Goal: Transaction & Acquisition: Download file/media

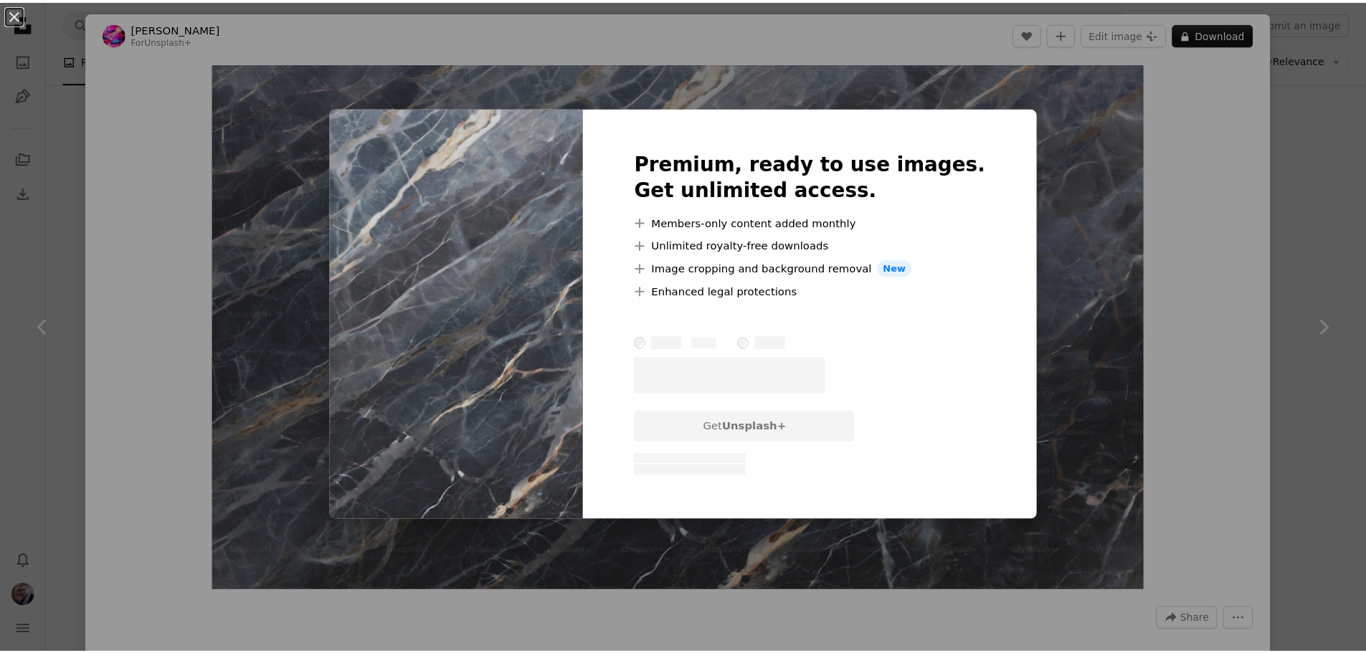
scroll to position [1075, 0]
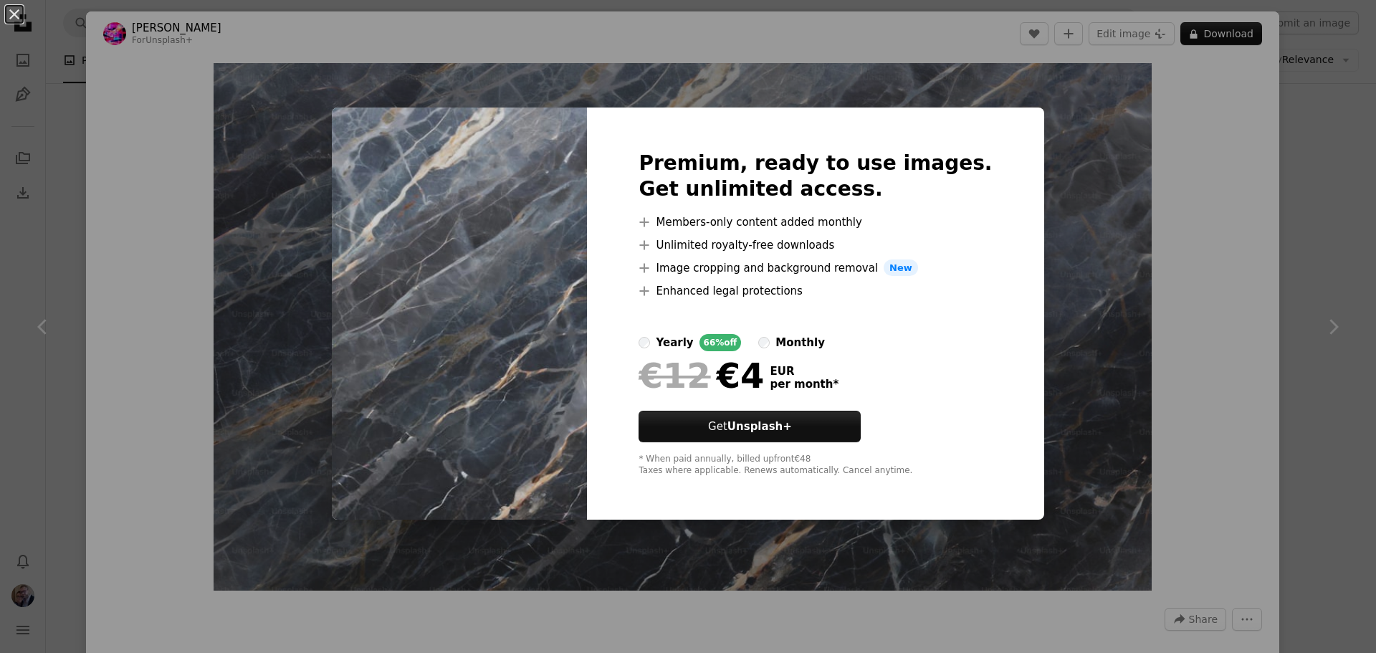
click at [1078, 198] on div "An X shape Premium, ready to use images. Get unlimited access. A plus sign Memb…" at bounding box center [688, 326] width 1376 height 653
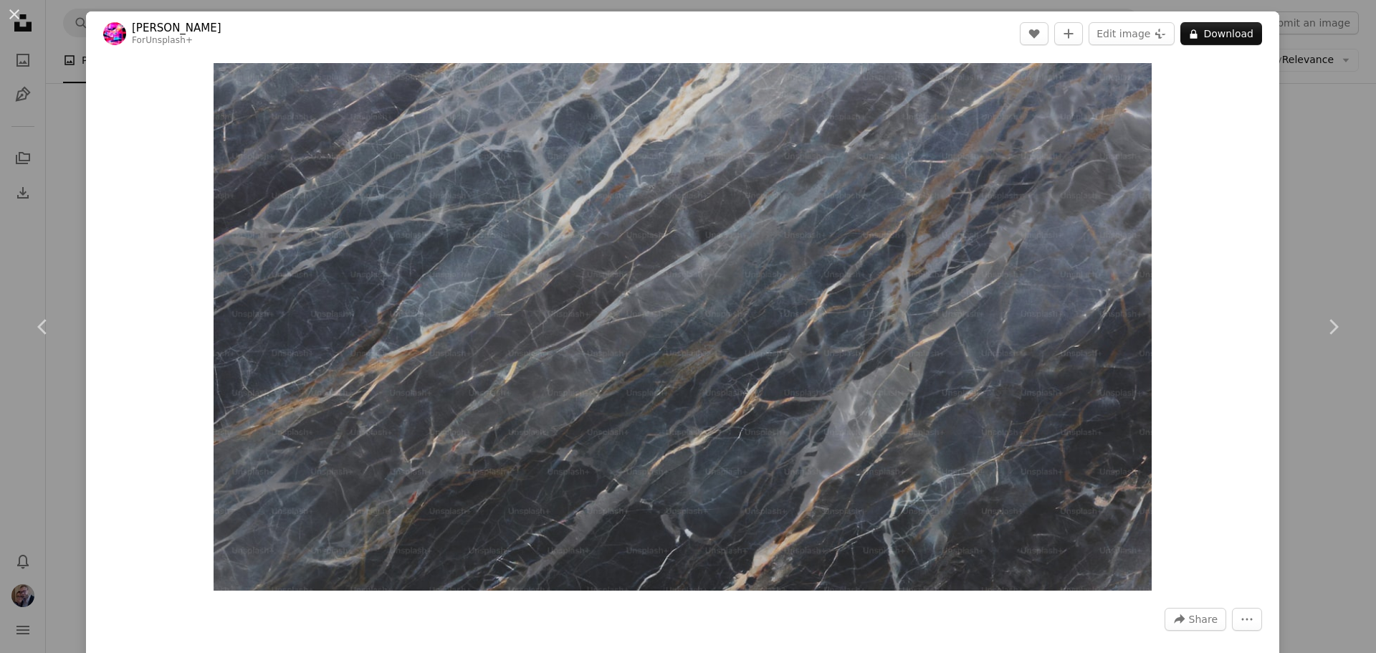
click at [1305, 180] on div "An X shape Chevron left Chevron right [PERSON_NAME] For Unsplash+ A heart A plu…" at bounding box center [688, 326] width 1376 height 653
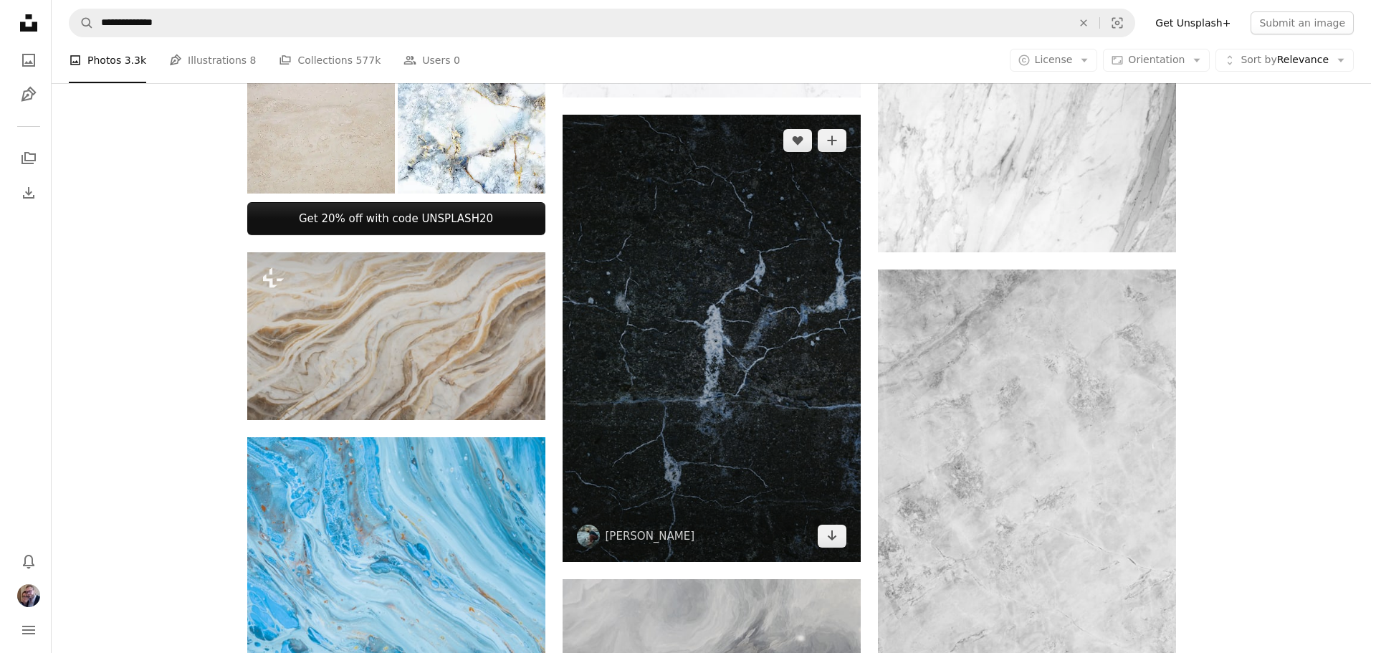
scroll to position [573, 0]
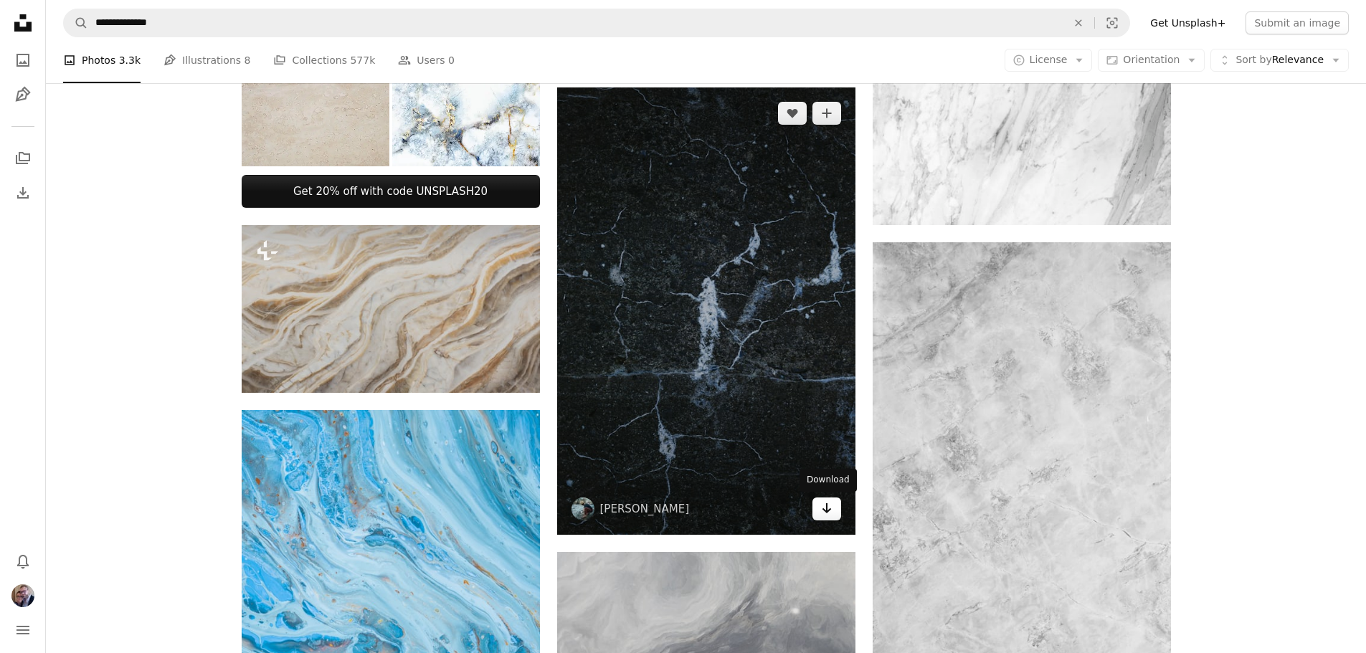
click at [829, 515] on icon "Arrow pointing down" at bounding box center [826, 508] width 11 height 17
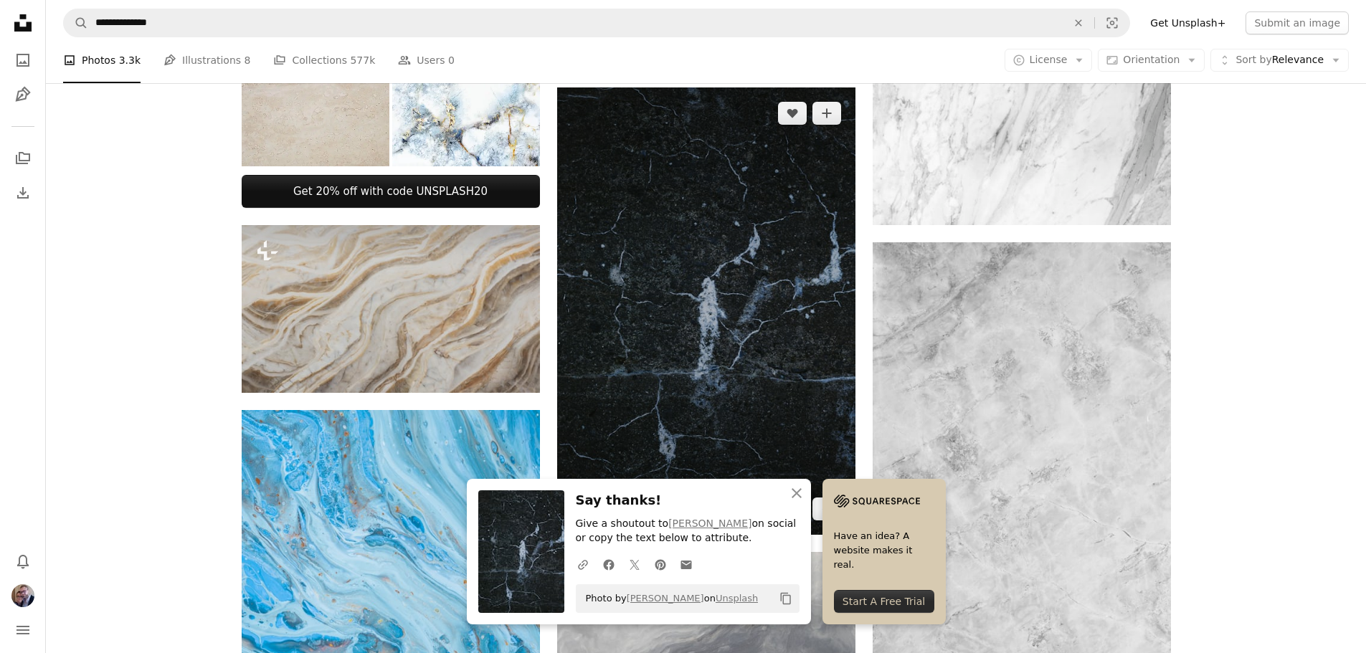
click at [743, 255] on img at bounding box center [706, 310] width 298 height 447
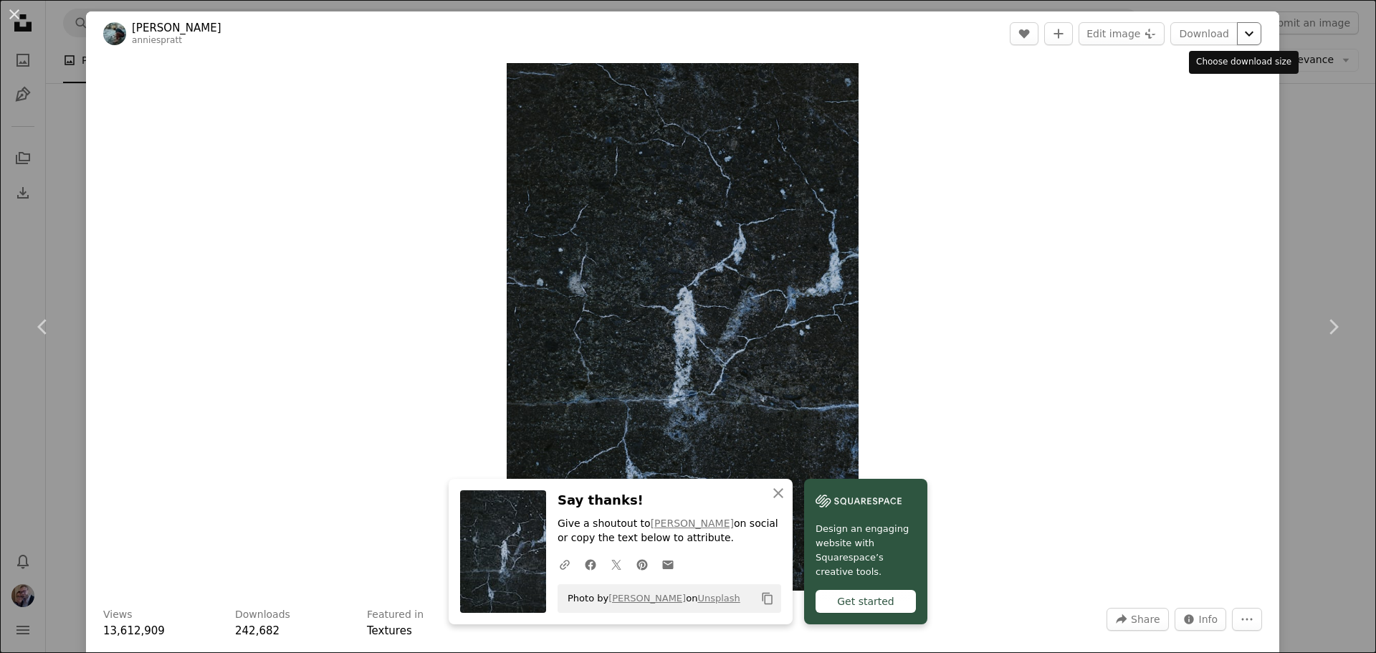
click at [1245, 33] on icon "Choose download size" at bounding box center [1249, 34] width 9 height 5
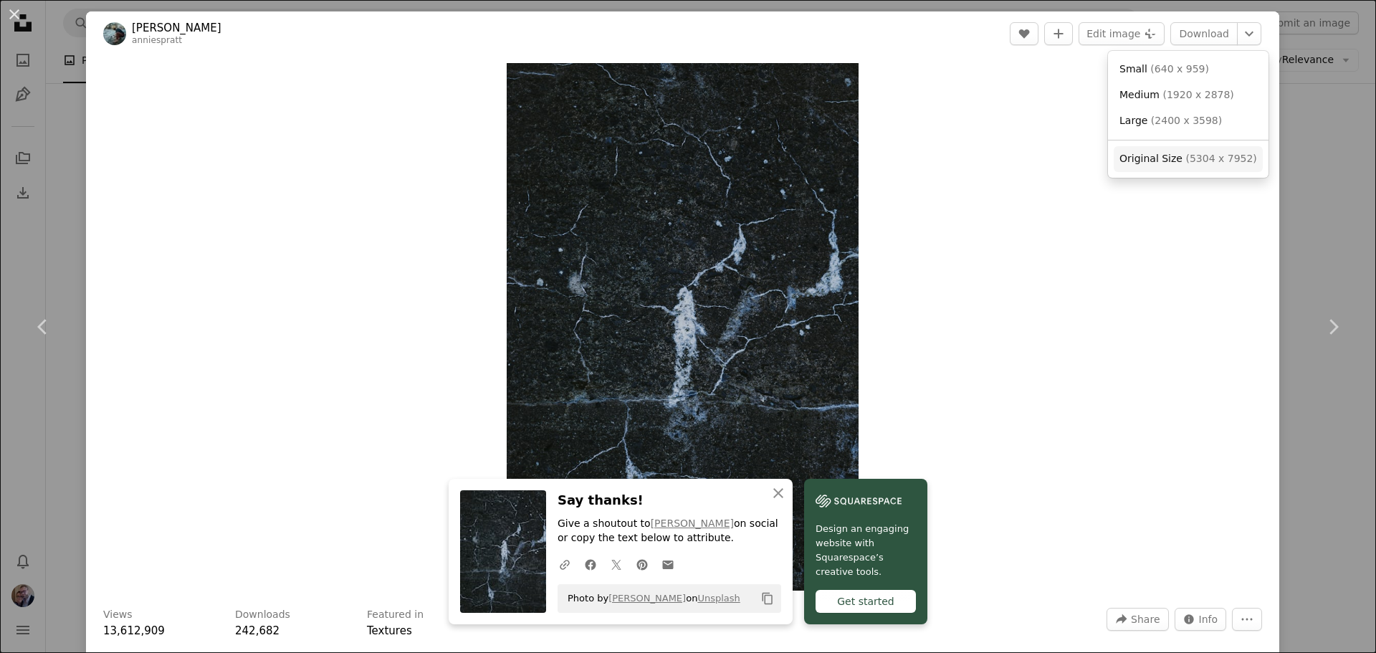
click at [1159, 164] on span "Original Size" at bounding box center [1151, 158] width 63 height 11
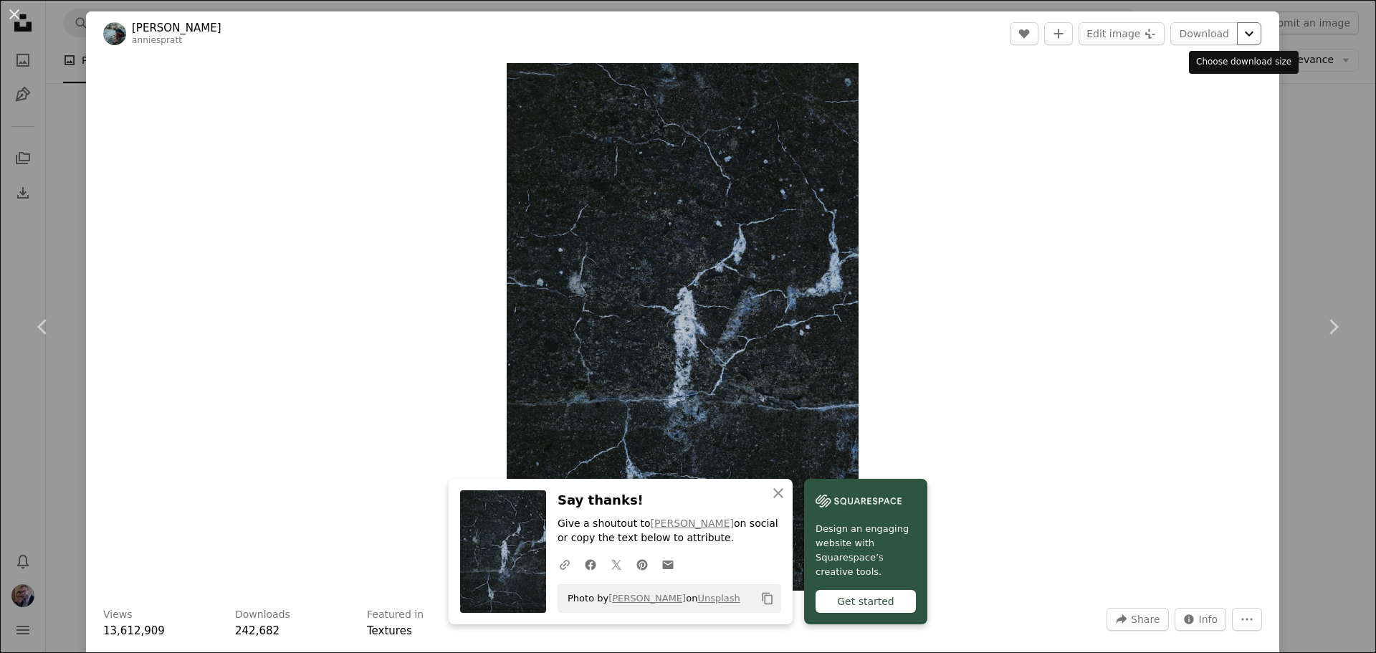
click at [1245, 33] on icon "Choose download size" at bounding box center [1249, 34] width 9 height 5
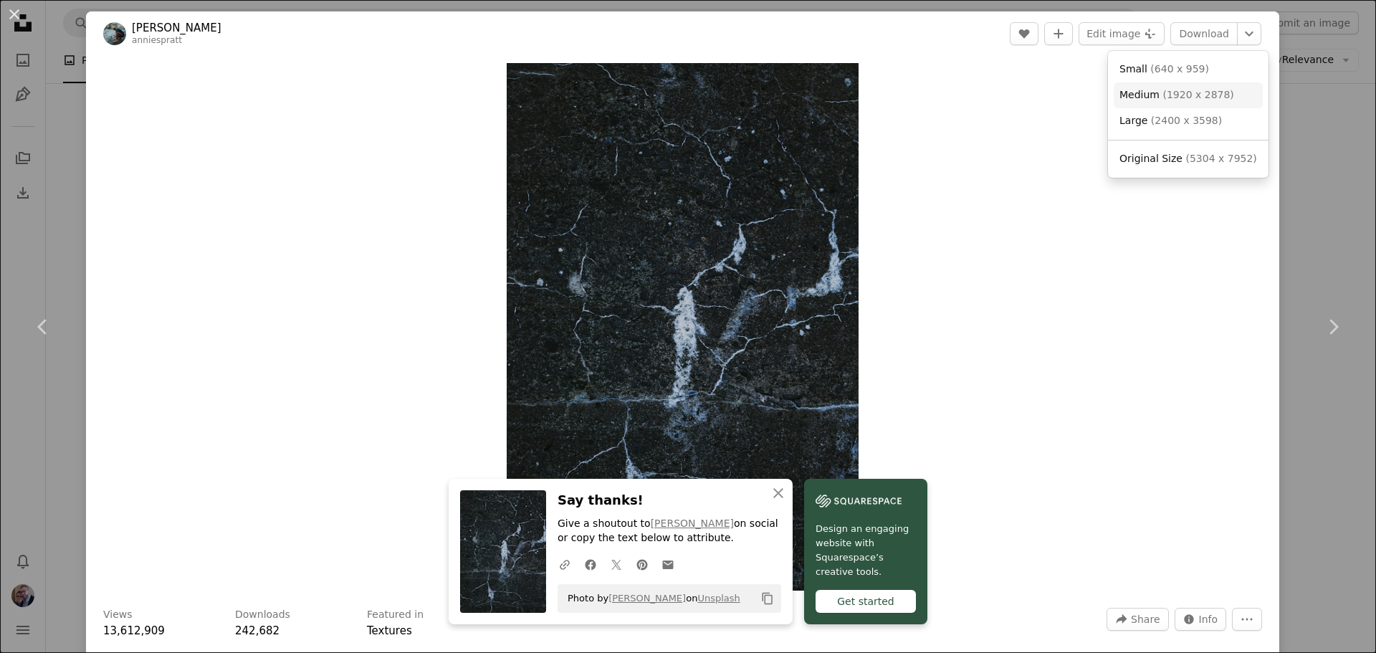
click at [1178, 95] on span "( 1920 x 2878 )" at bounding box center [1198, 94] width 71 height 11
